Goal: Task Accomplishment & Management: Manage account settings

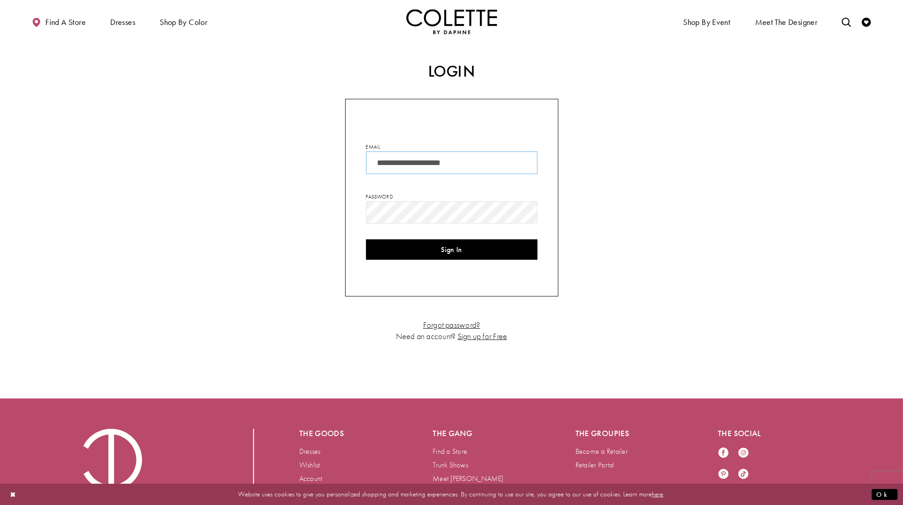
click at [469, 164] on input "**********" at bounding box center [452, 163] width 172 height 23
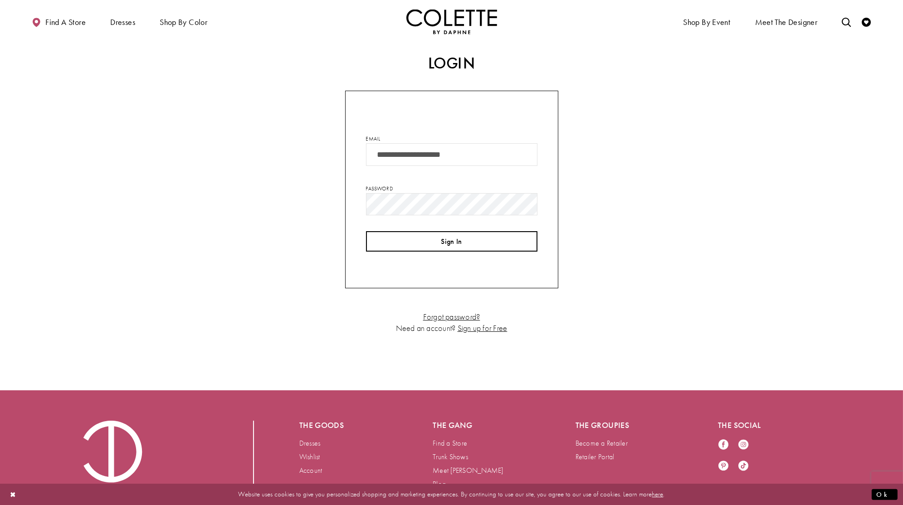
click at [445, 243] on button "Sign In" at bounding box center [452, 241] width 172 height 20
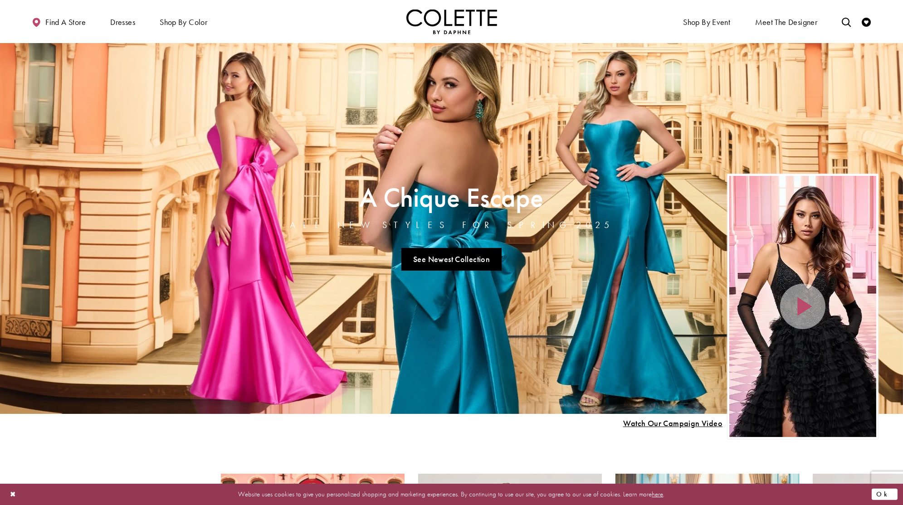
click at [886, 496] on button "Ok" at bounding box center [885, 494] width 26 height 11
